Goal: Task Accomplishment & Management: Manage account settings

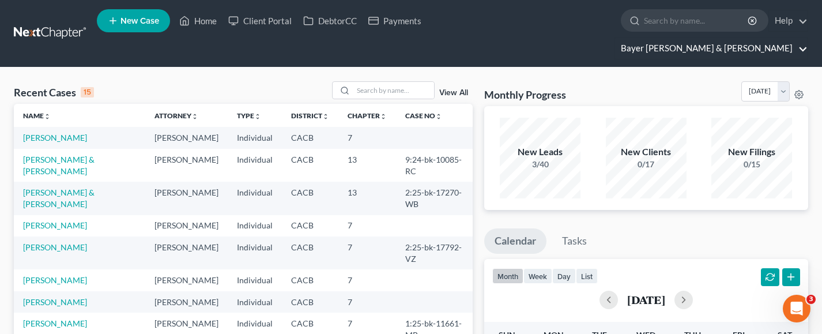
click at [718, 38] on link "Bayer [PERSON_NAME] & [PERSON_NAME]" at bounding box center [711, 48] width 193 height 21
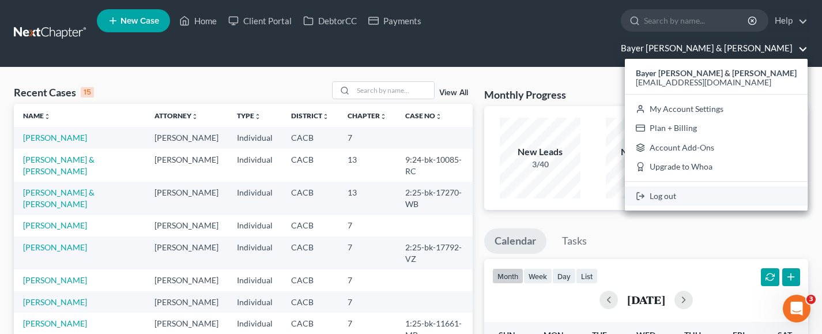
click at [696, 186] on link "Log out" at bounding box center [716, 196] width 183 height 20
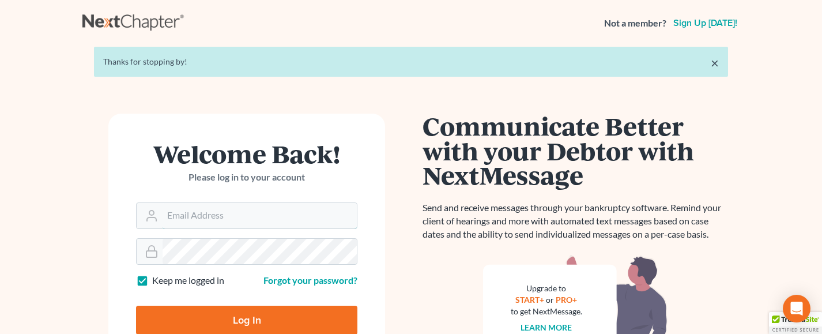
type input "[EMAIL_ADDRESS][DOMAIN_NAME]"
click at [260, 316] on input "Log In" at bounding box center [246, 320] width 221 height 29
type input "Thinking..."
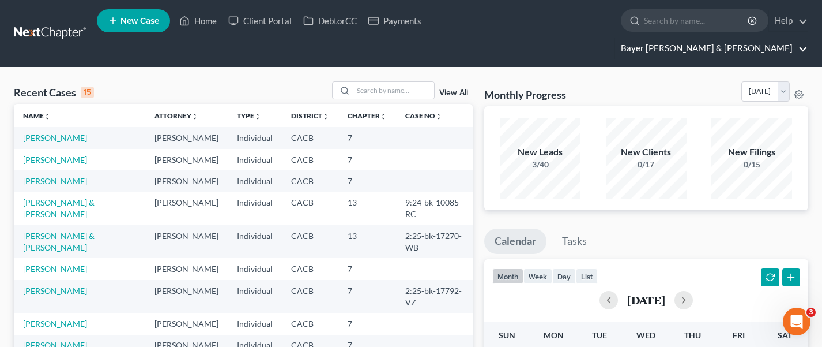
click at [776, 38] on link "Bayer [PERSON_NAME] & [PERSON_NAME]" at bounding box center [711, 48] width 193 height 21
